Goal: Information Seeking & Learning: Find specific page/section

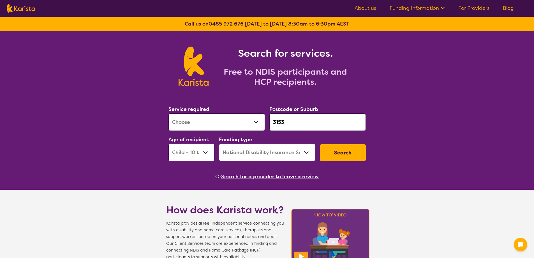
select select "[MEDICAL_DATA]"
select select "CH"
select select "NDIS"
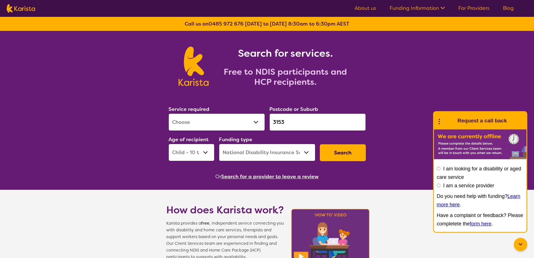
select select "Respite"
click at [168, 113] on select "Allied Health Assistant Assessment ([MEDICAL_DATA] or [MEDICAL_DATA]) Behaviour…" at bounding box center [216, 121] width 96 height 17
click at [206, 152] on select "Early Childhood - 0 to 9 Child - 10 to 11 Adolescent - 12 to 17 Adult - 18 to 6…" at bounding box center [191, 151] width 46 height 17
click at [307, 151] on select "Home Care Package (HCP) National Disability Insurance Scheme (NDIS) I don't know" at bounding box center [267, 151] width 96 height 17
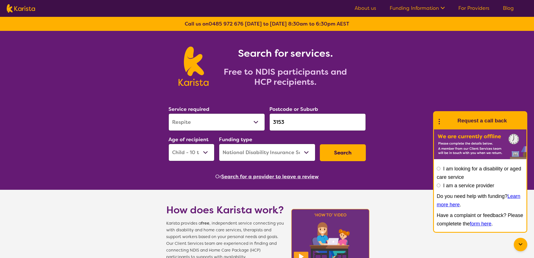
click at [219, 143] on select "Home Care Package (HCP) National Disability Insurance Scheme (NDIS) I don't know" at bounding box center [267, 151] width 96 height 17
click at [344, 152] on button "Search" at bounding box center [343, 152] width 46 height 17
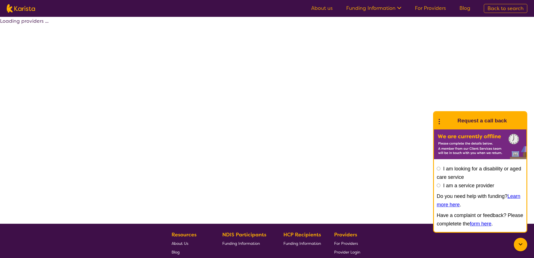
select select "by_score"
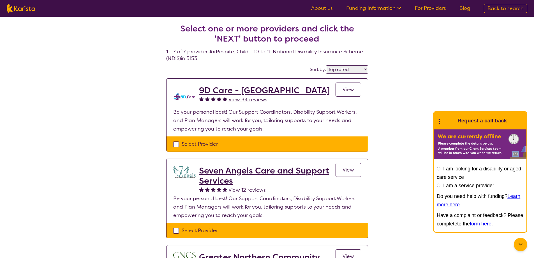
click at [374, 8] on link "Funding Information" at bounding box center [373, 8] width 55 height 7
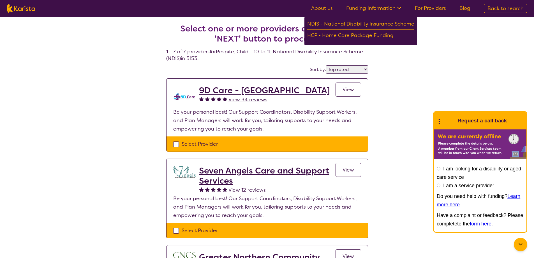
click at [374, 8] on link "Funding Information" at bounding box center [373, 8] width 55 height 7
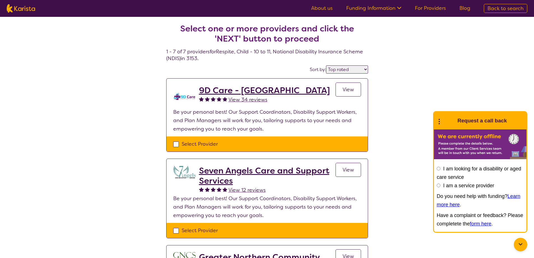
click at [222, 90] on h2 "9D Care - [GEOGRAPHIC_DATA]" at bounding box center [264, 90] width 131 height 10
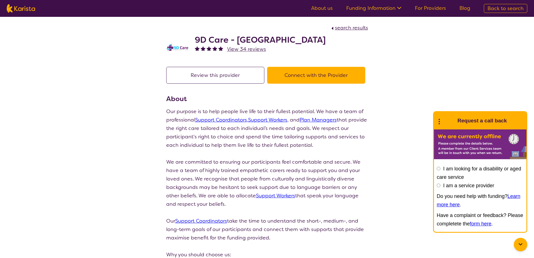
click at [438, 185] on input "I am a service provider" at bounding box center [439, 185] width 4 height 4
radio input "true"
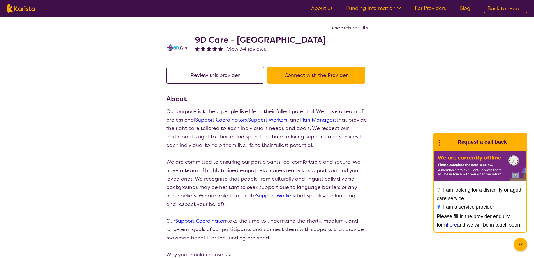
click at [447, 223] on link "here" at bounding box center [452, 225] width 10 height 6
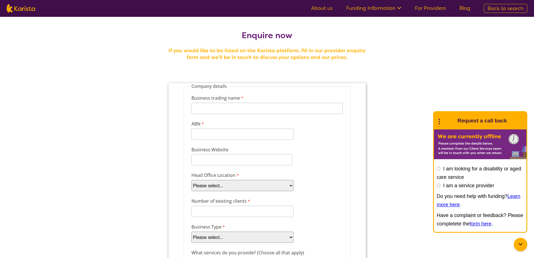
click at [501, 6] on span "Back to search" at bounding box center [505, 8] width 36 height 7
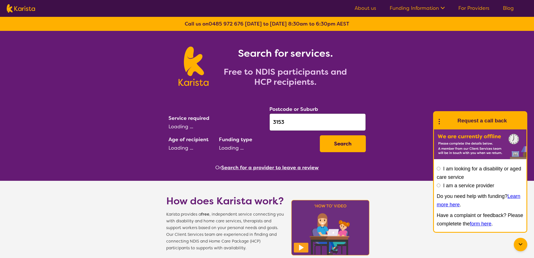
select select "Respite"
select select "CH"
select select "NDIS"
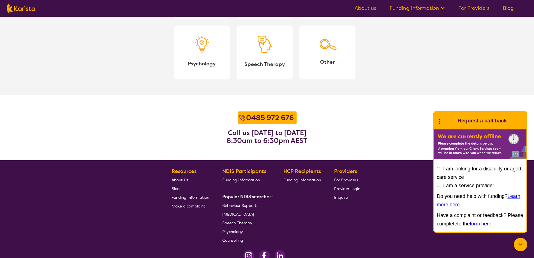
scroll to position [682, 0]
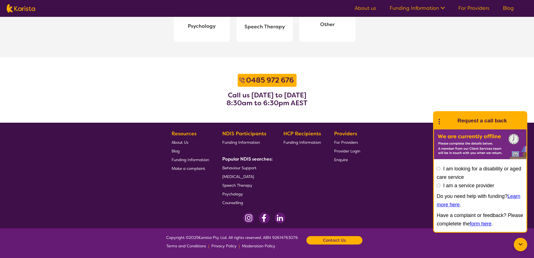
click at [440, 122] on icon at bounding box center [438, 120] width 7 height 9
click at [451, 132] on link "End Conversation" at bounding box center [477, 135] width 84 height 15
